Goal: Check status: Check status

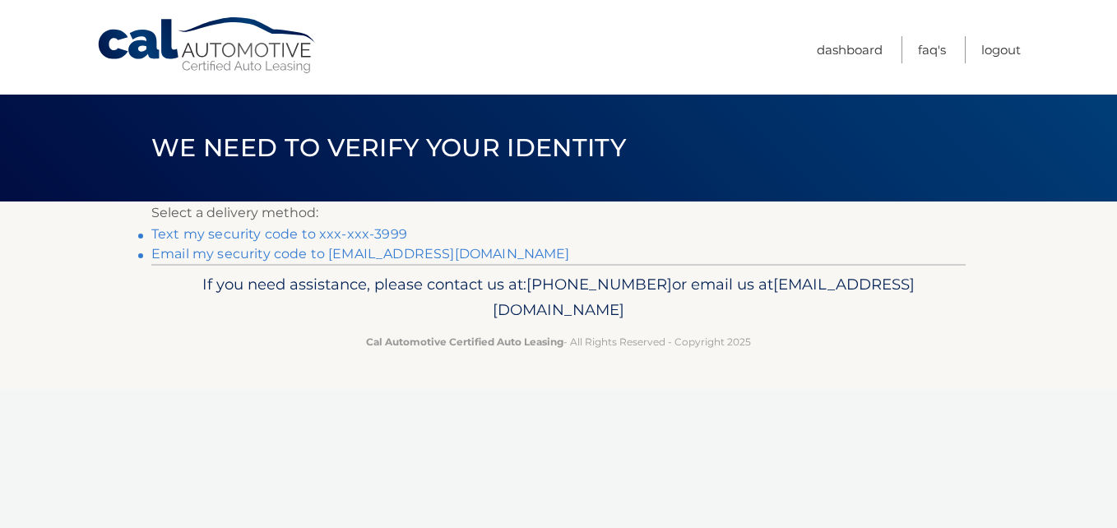
click at [306, 237] on link "Text my security code to xxx-xxx-3999" at bounding box center [279, 234] width 256 height 16
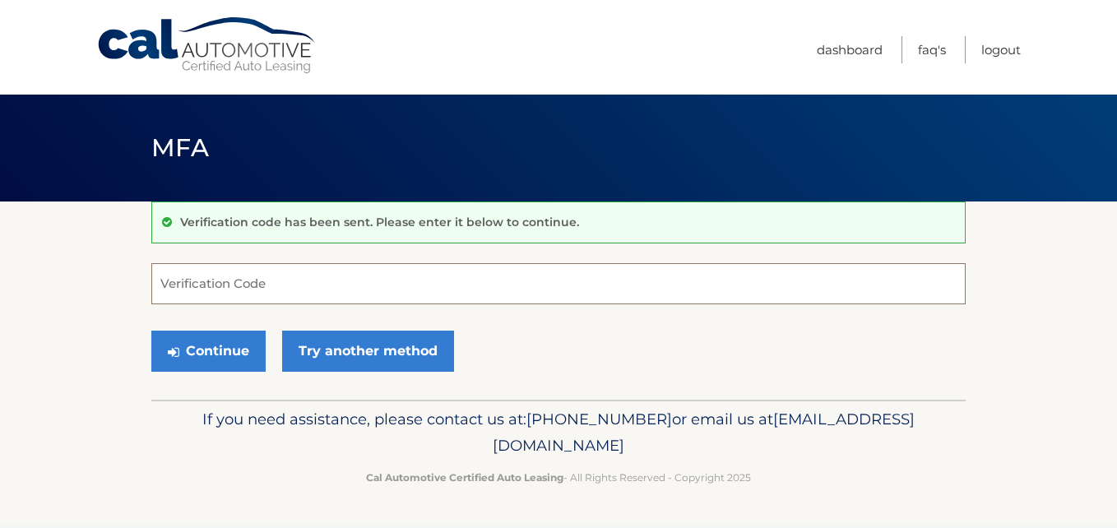
click at [251, 283] on input "Verification Code" at bounding box center [558, 283] width 814 height 41
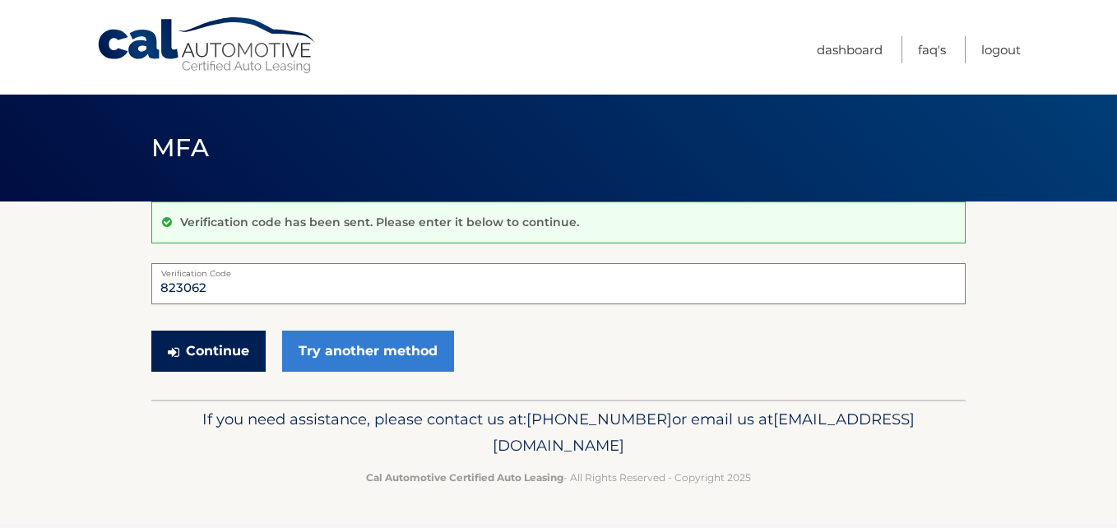
type input "823062"
click at [214, 351] on button "Continue" at bounding box center [208, 351] width 114 height 41
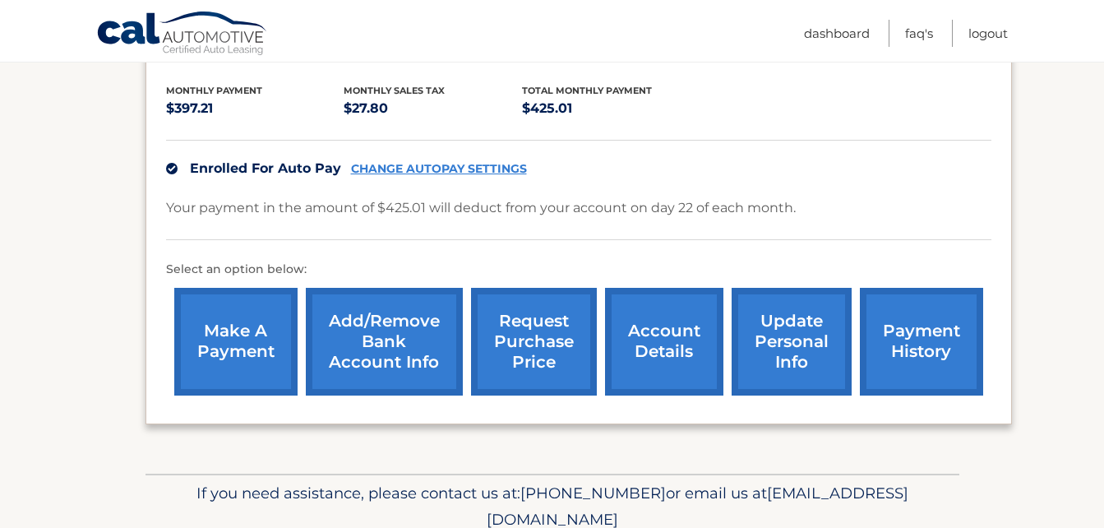
scroll to position [364, 0]
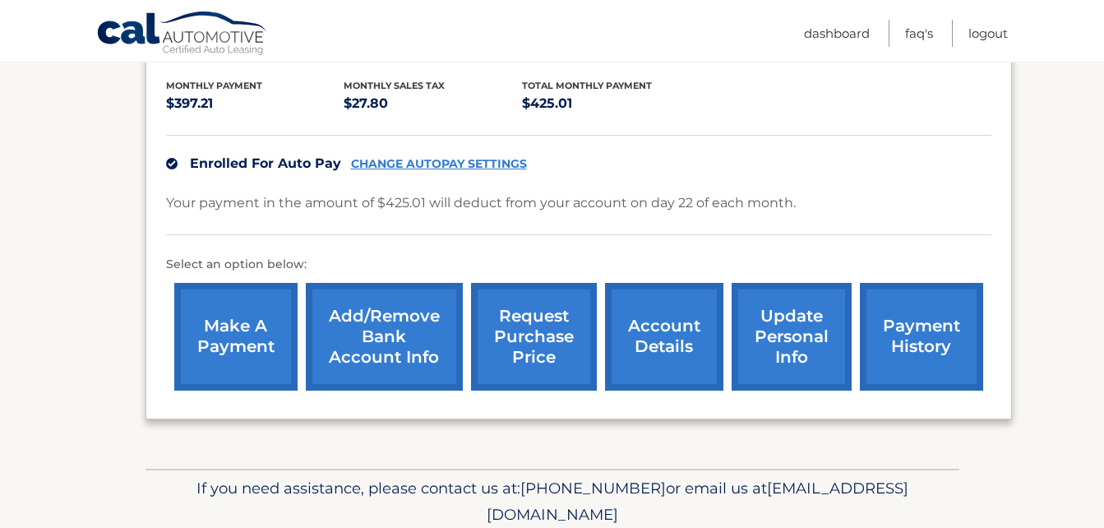
click at [659, 321] on link "account details" at bounding box center [664, 337] width 118 height 108
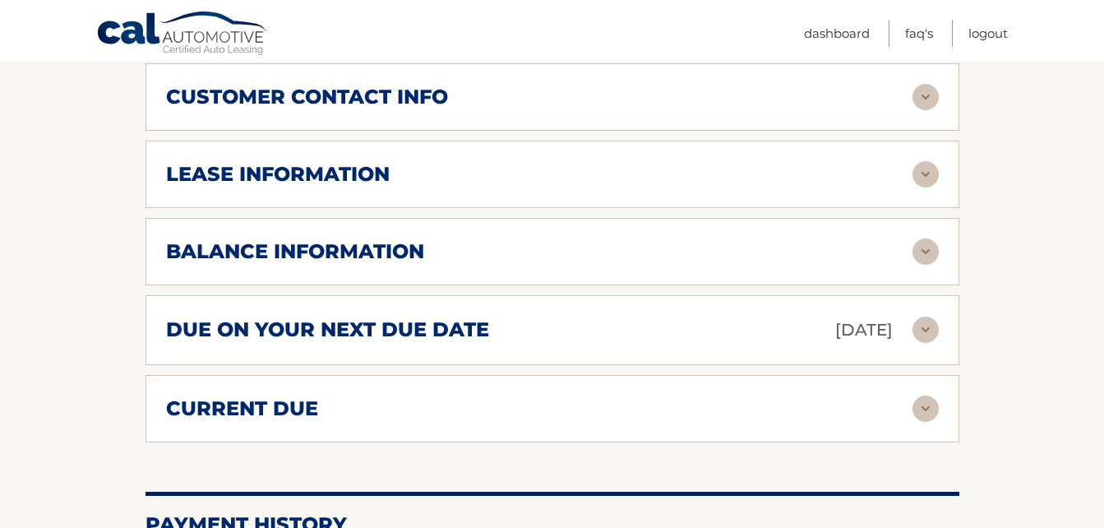
scroll to position [821, 0]
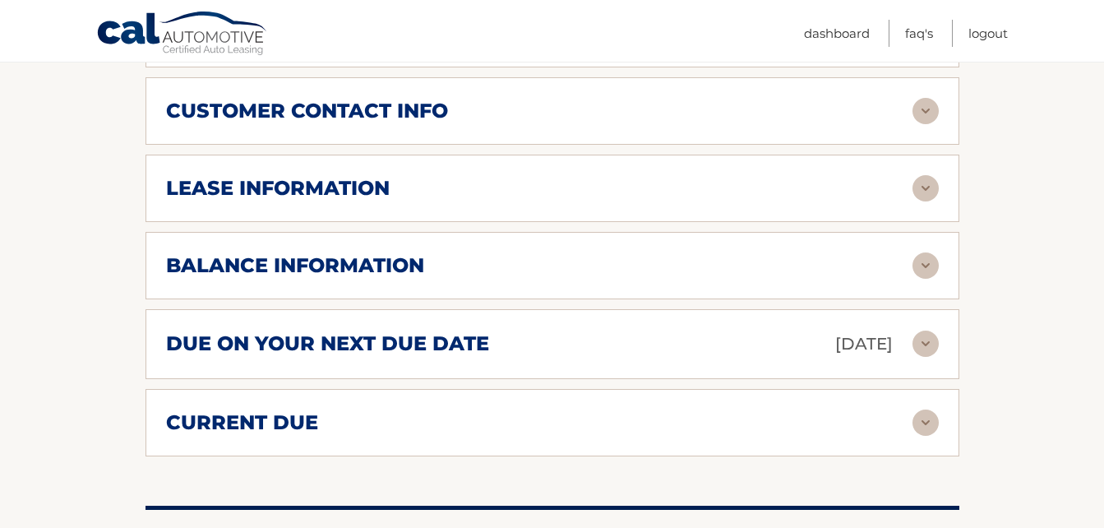
click at [926, 252] on img at bounding box center [926, 265] width 26 height 26
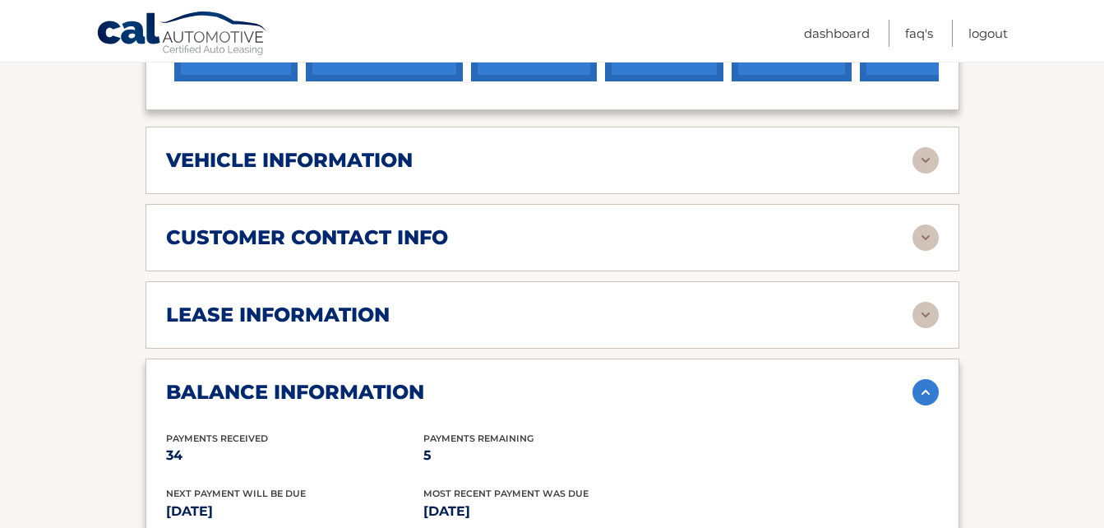
scroll to position [727, 0]
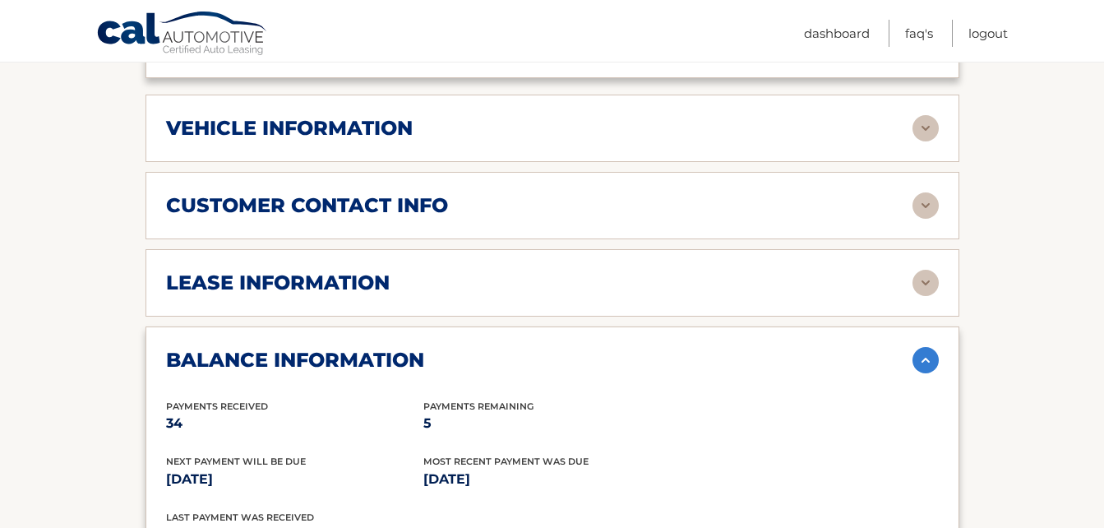
click at [927, 270] on img at bounding box center [926, 283] width 26 height 26
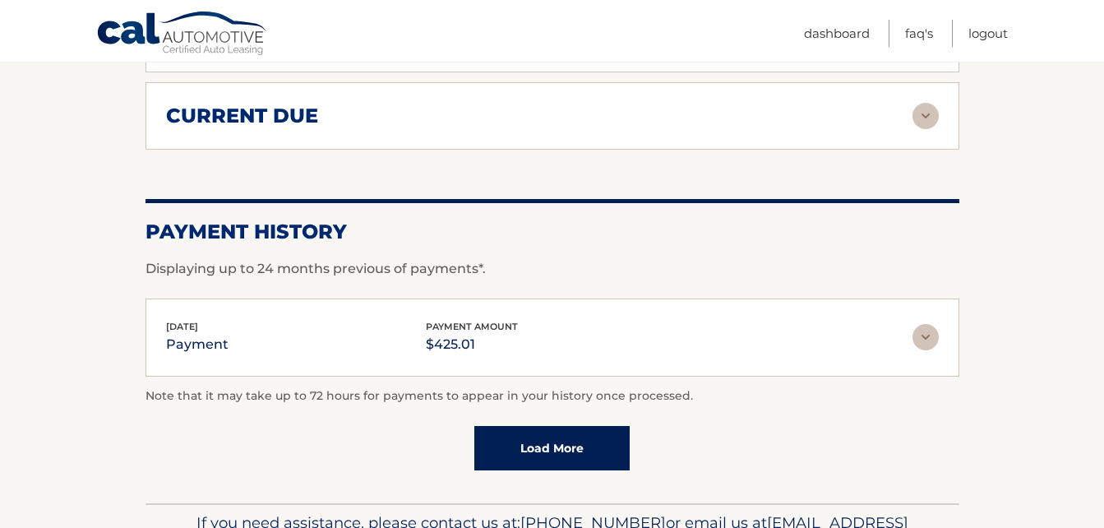
scroll to position [1643, 0]
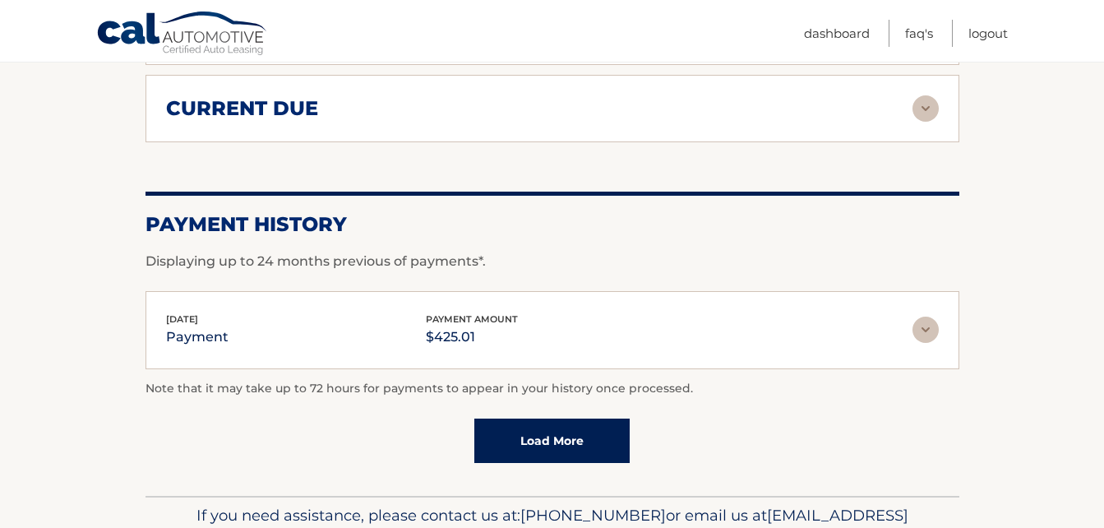
click at [920, 317] on img at bounding box center [926, 330] width 26 height 26
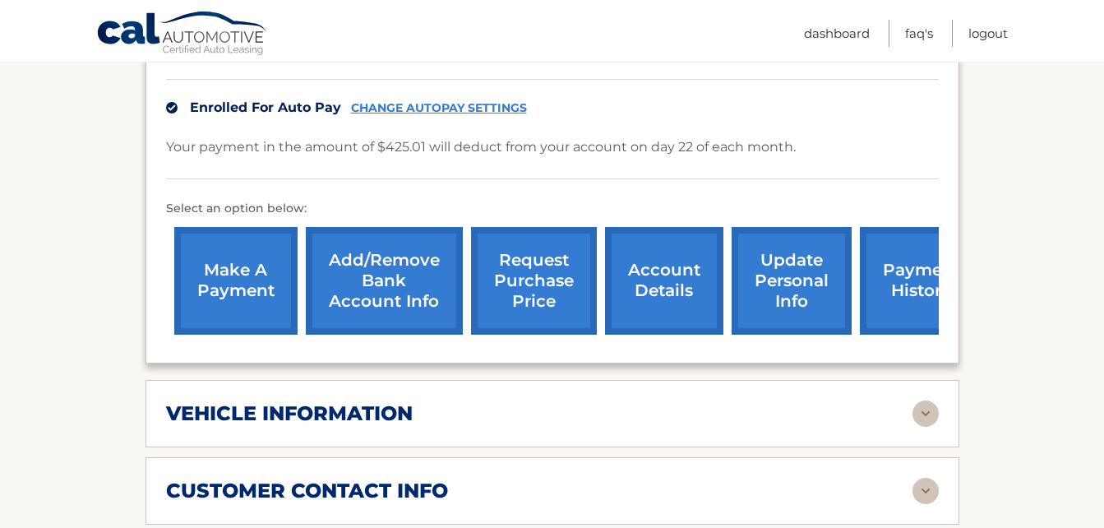
scroll to position [430, 0]
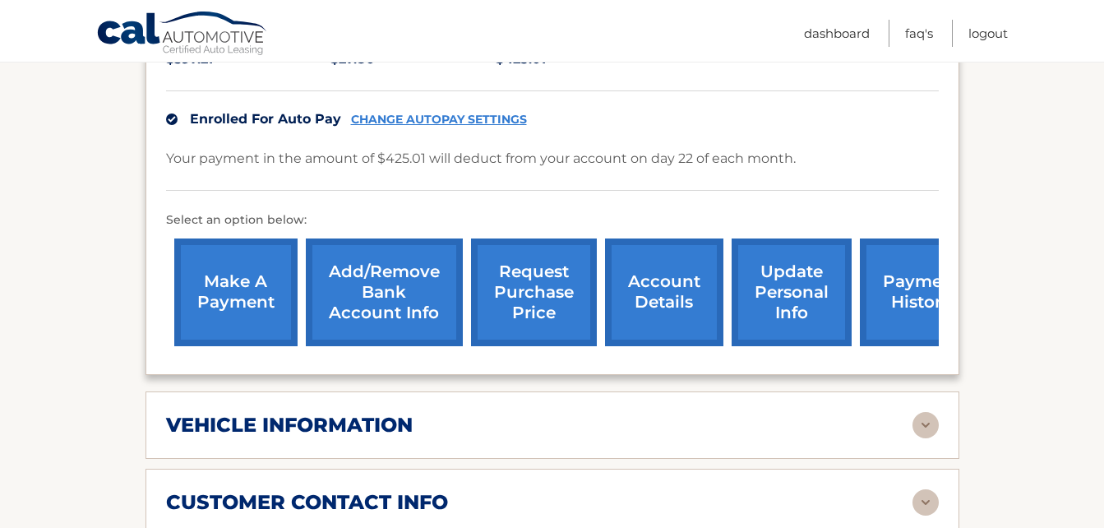
click at [645, 257] on link "account details" at bounding box center [664, 292] width 118 height 108
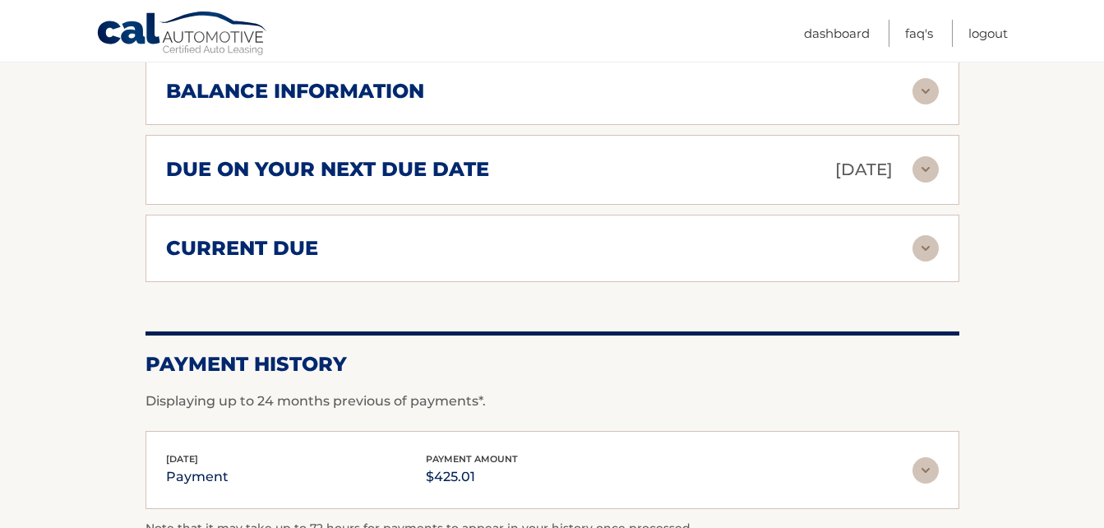
scroll to position [999, 0]
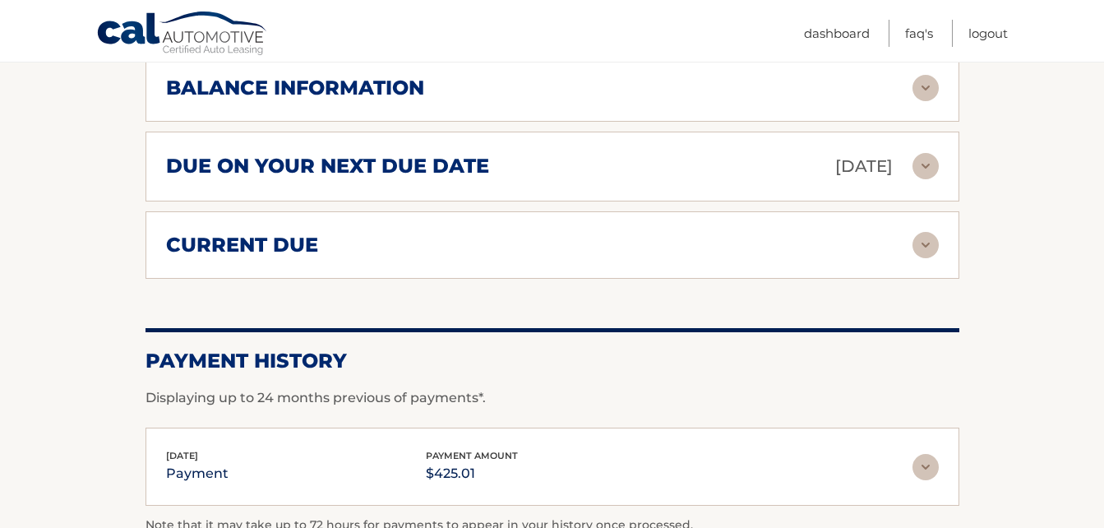
click at [914, 232] on img at bounding box center [926, 245] width 26 height 26
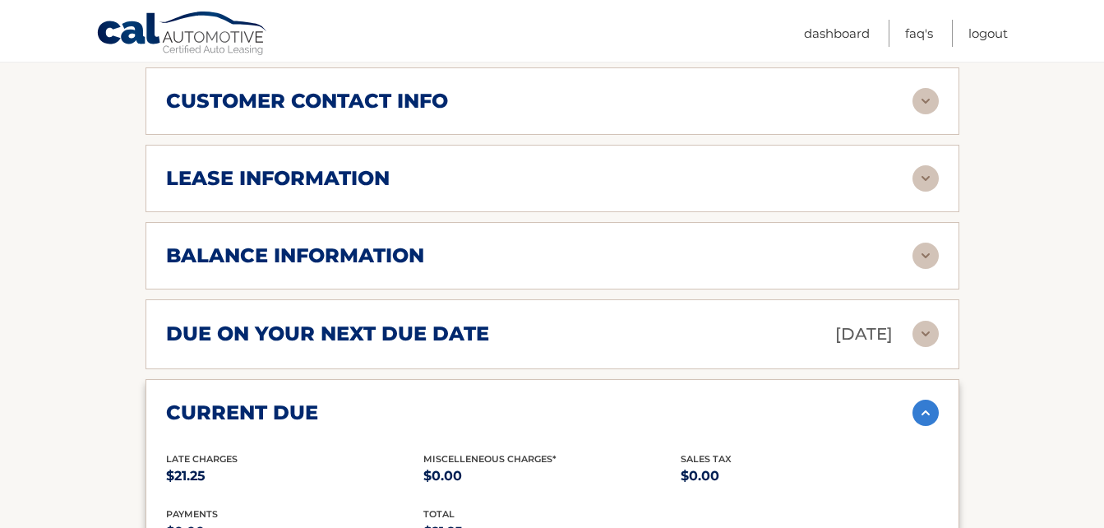
scroll to position [783, 0]
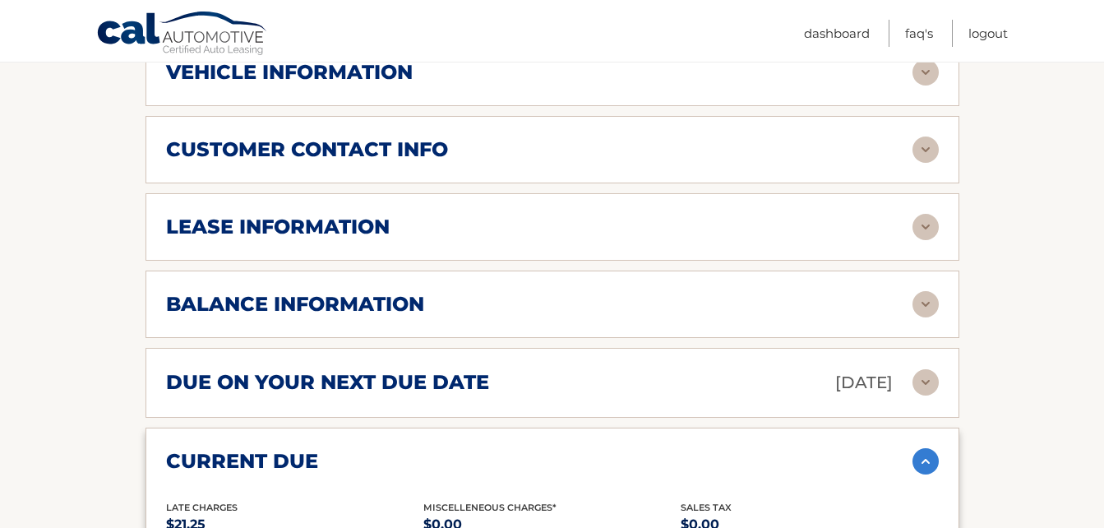
click at [187, 292] on h2 "balance information" at bounding box center [295, 304] width 258 height 25
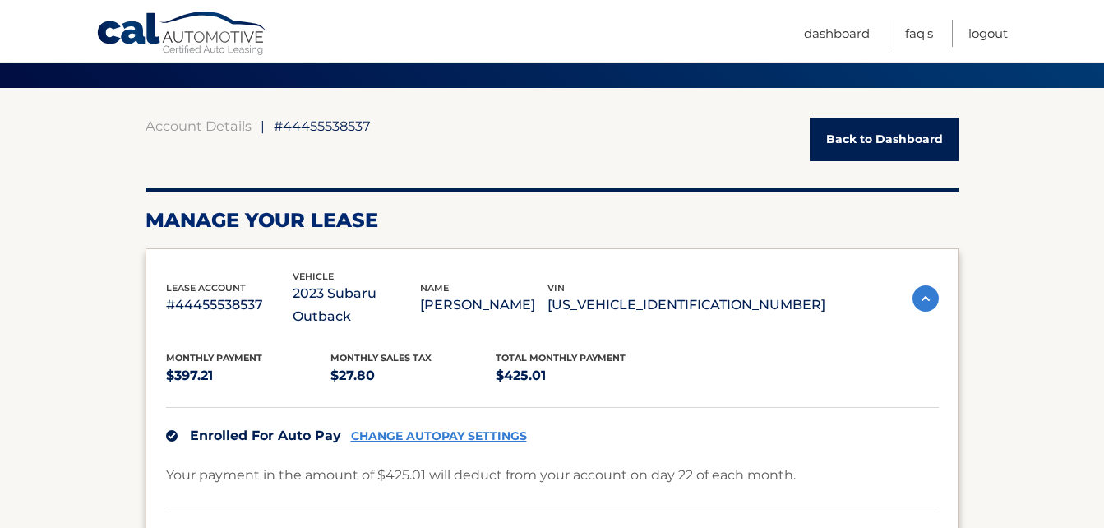
scroll to position [109, 0]
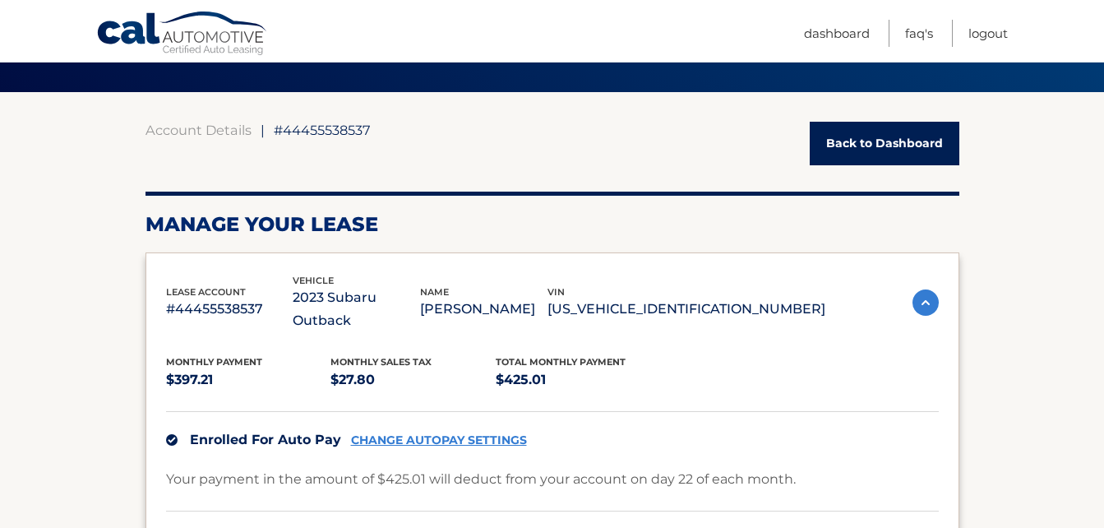
click at [923, 289] on img at bounding box center [926, 302] width 26 height 26
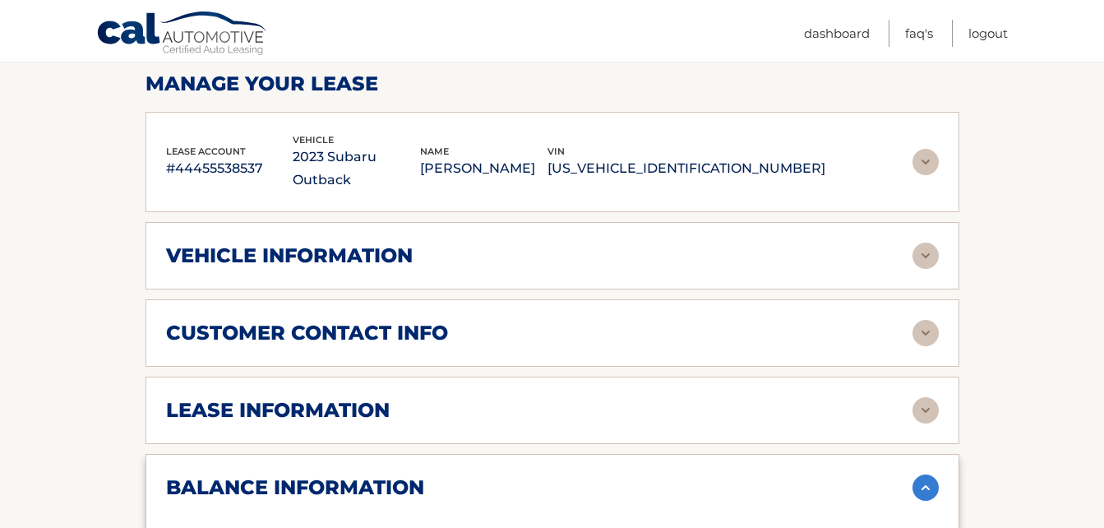
scroll to position [291, 0]
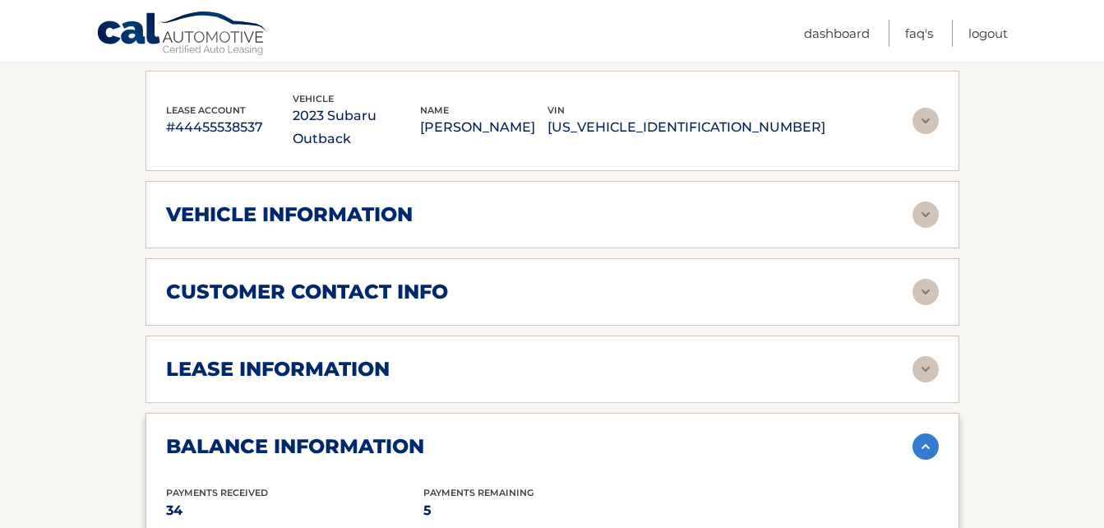
click at [926, 201] on img at bounding box center [926, 214] width 26 height 26
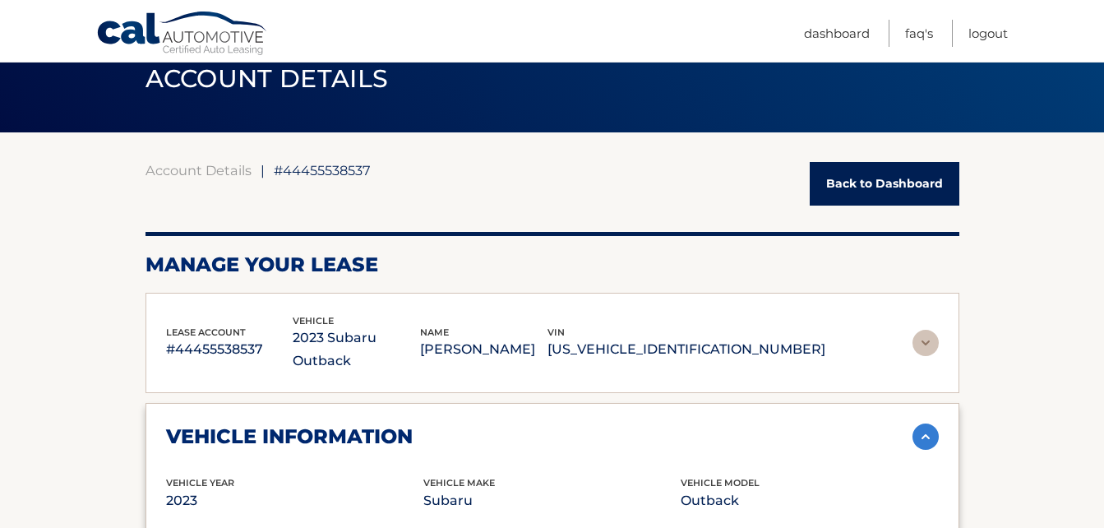
scroll to position [0, 0]
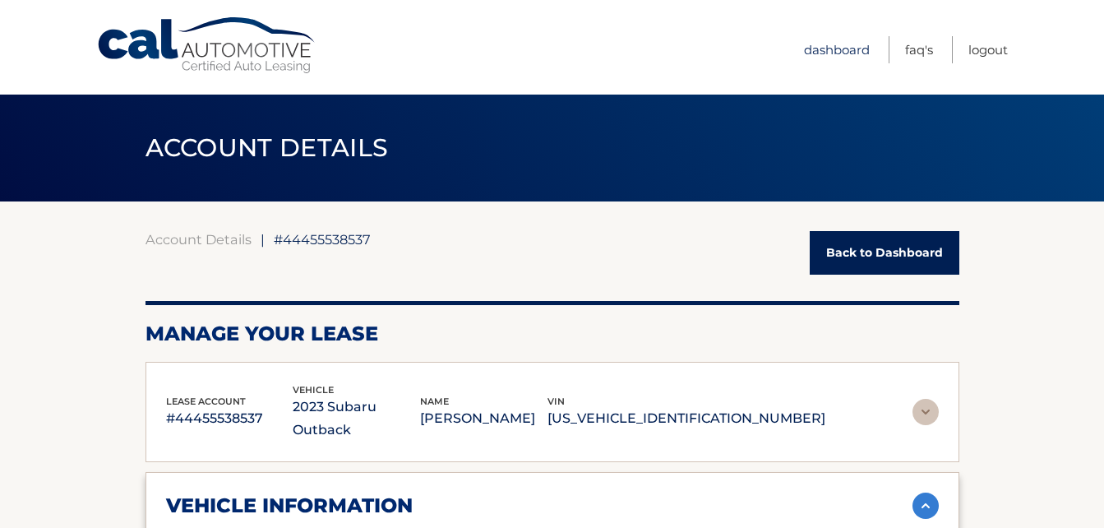
click at [842, 49] on link "Dashboard" at bounding box center [837, 49] width 66 height 27
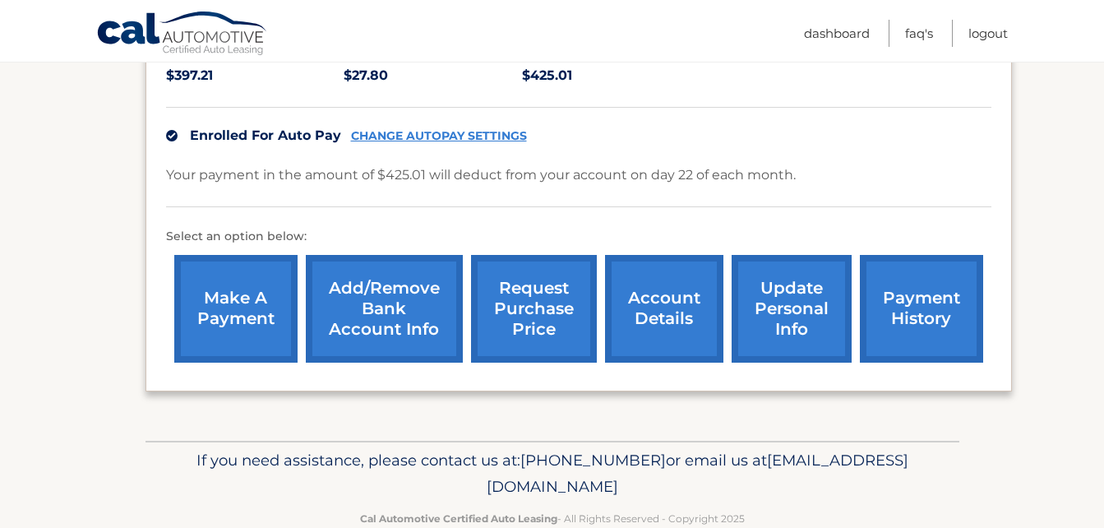
scroll to position [406, 0]
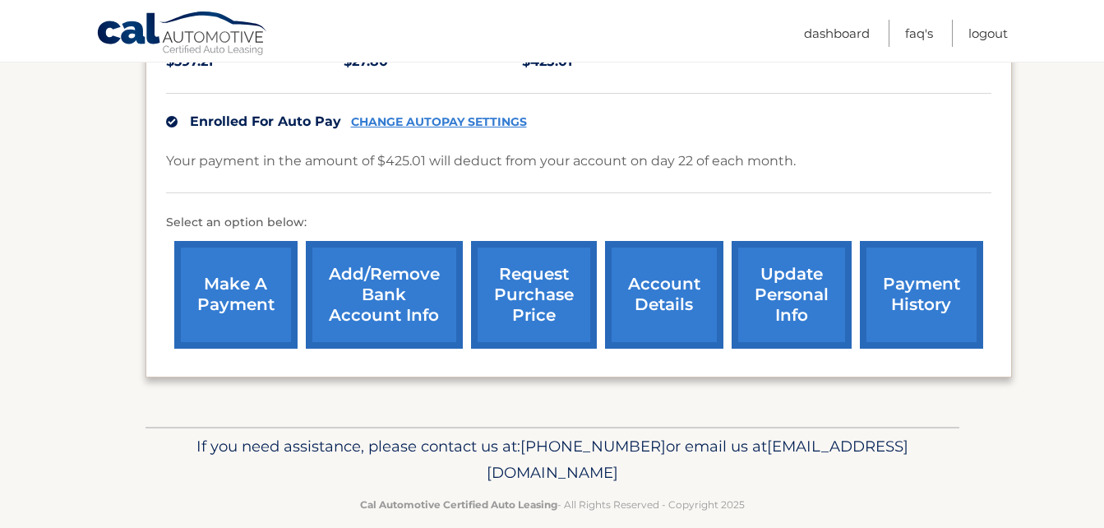
click at [945, 257] on link "payment history" at bounding box center [921, 295] width 123 height 108
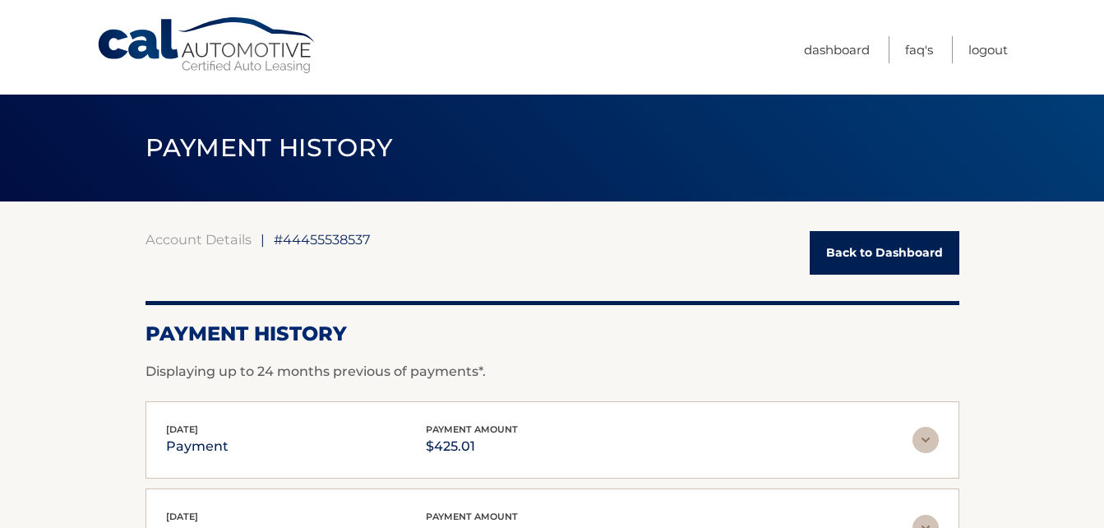
click at [872, 243] on link "Back to Dashboard" at bounding box center [885, 253] width 150 height 44
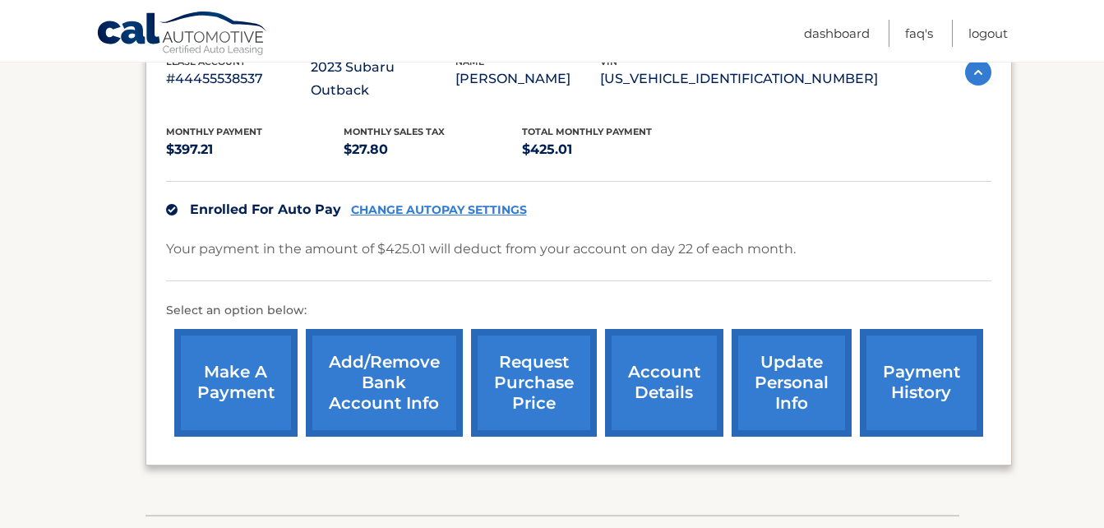
scroll to position [327, 0]
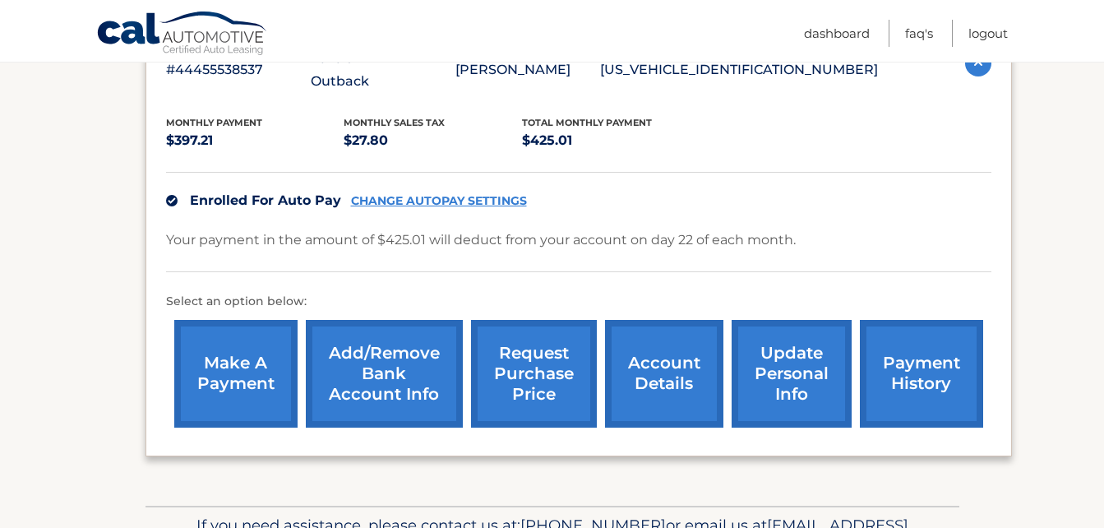
click at [662, 345] on link "account details" at bounding box center [664, 374] width 118 height 108
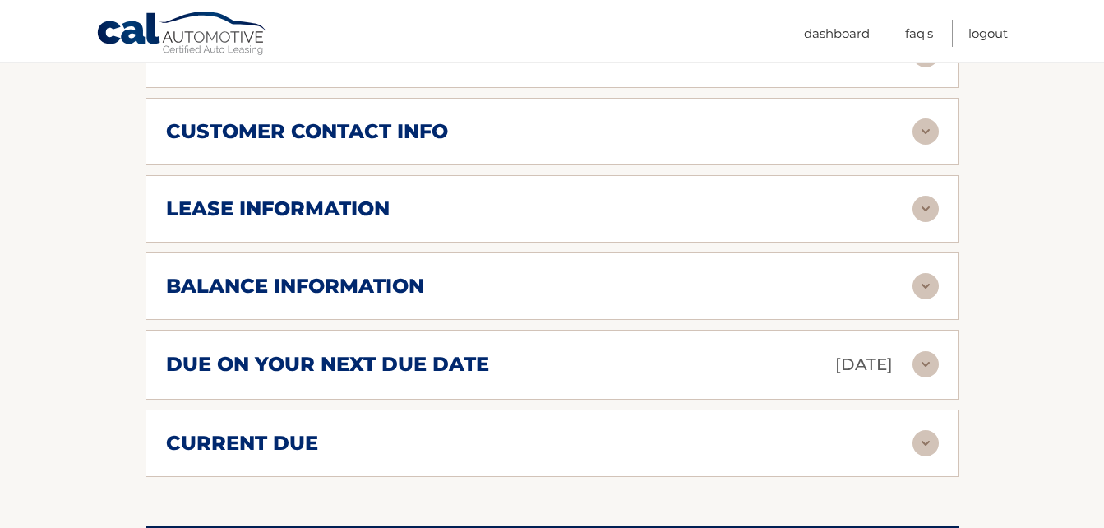
scroll to position [805, 0]
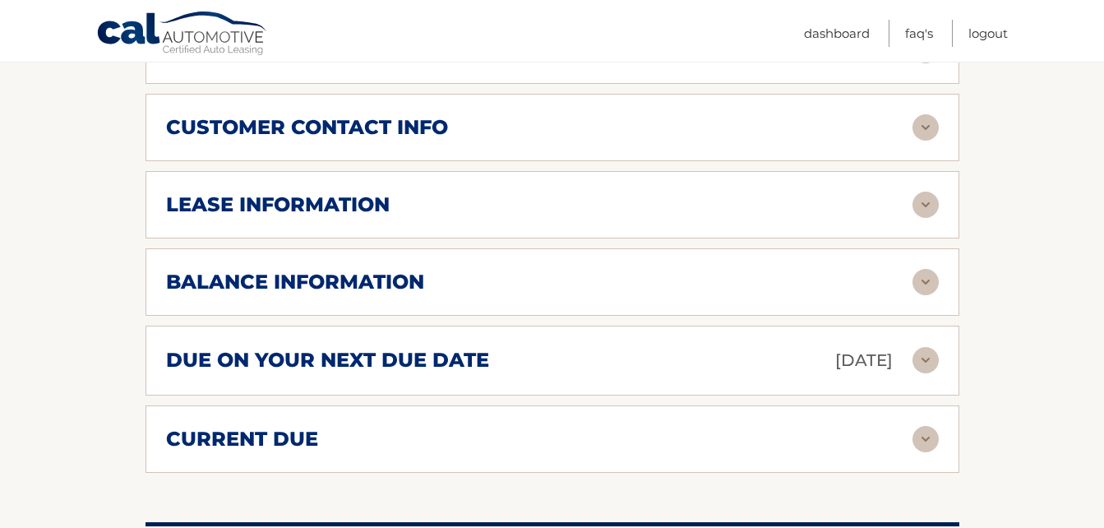
click at [198, 270] on h2 "balance information" at bounding box center [295, 282] width 258 height 25
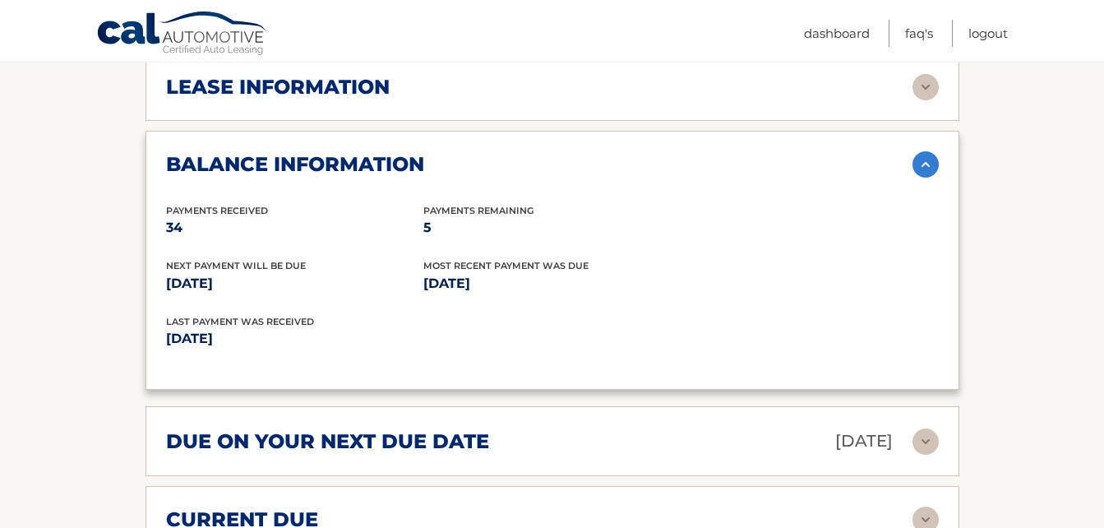
scroll to position [923, 0]
